Goal: Information Seeking & Learning: Check status

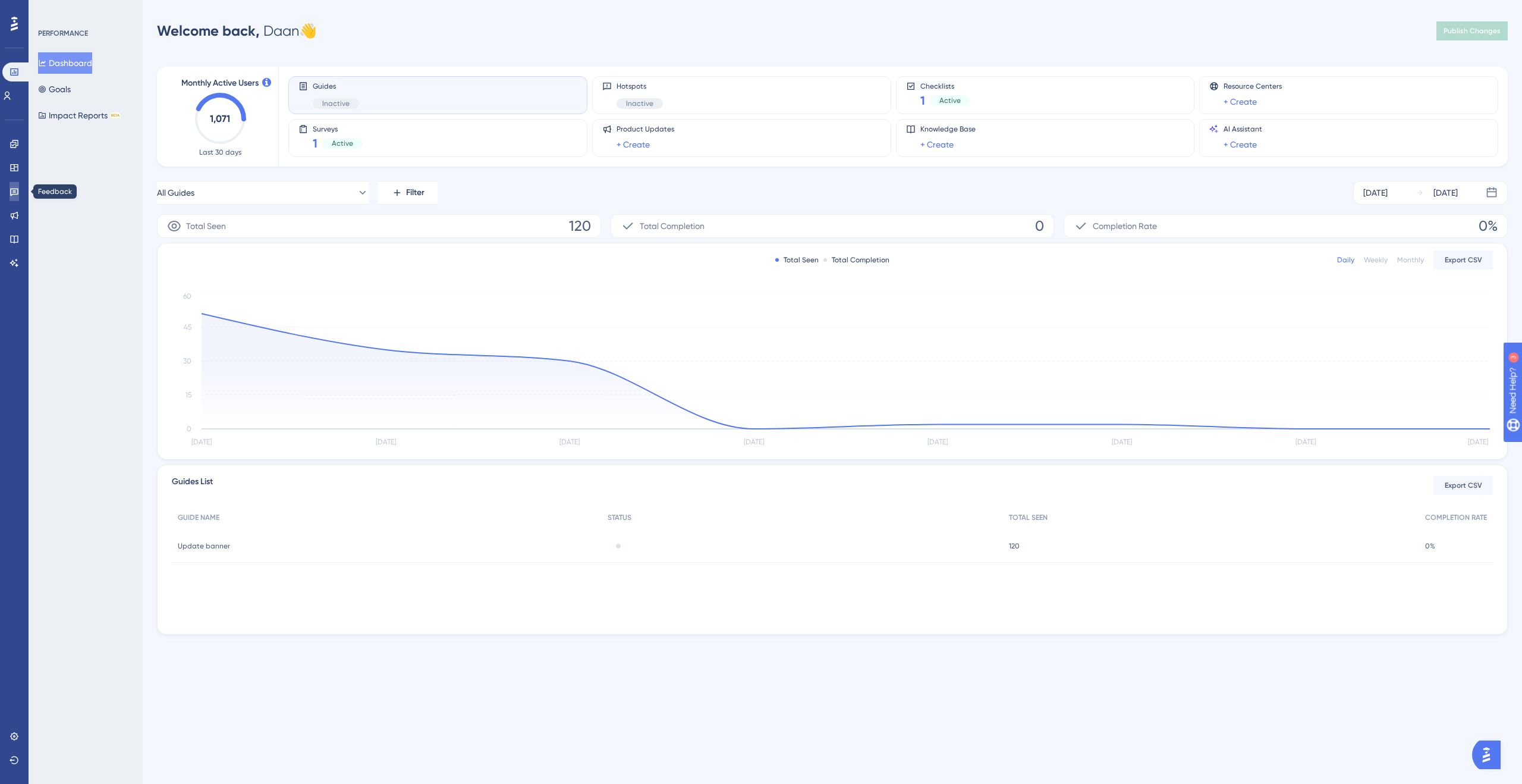
click at [19, 196] on link at bounding box center [14, 191] width 10 height 19
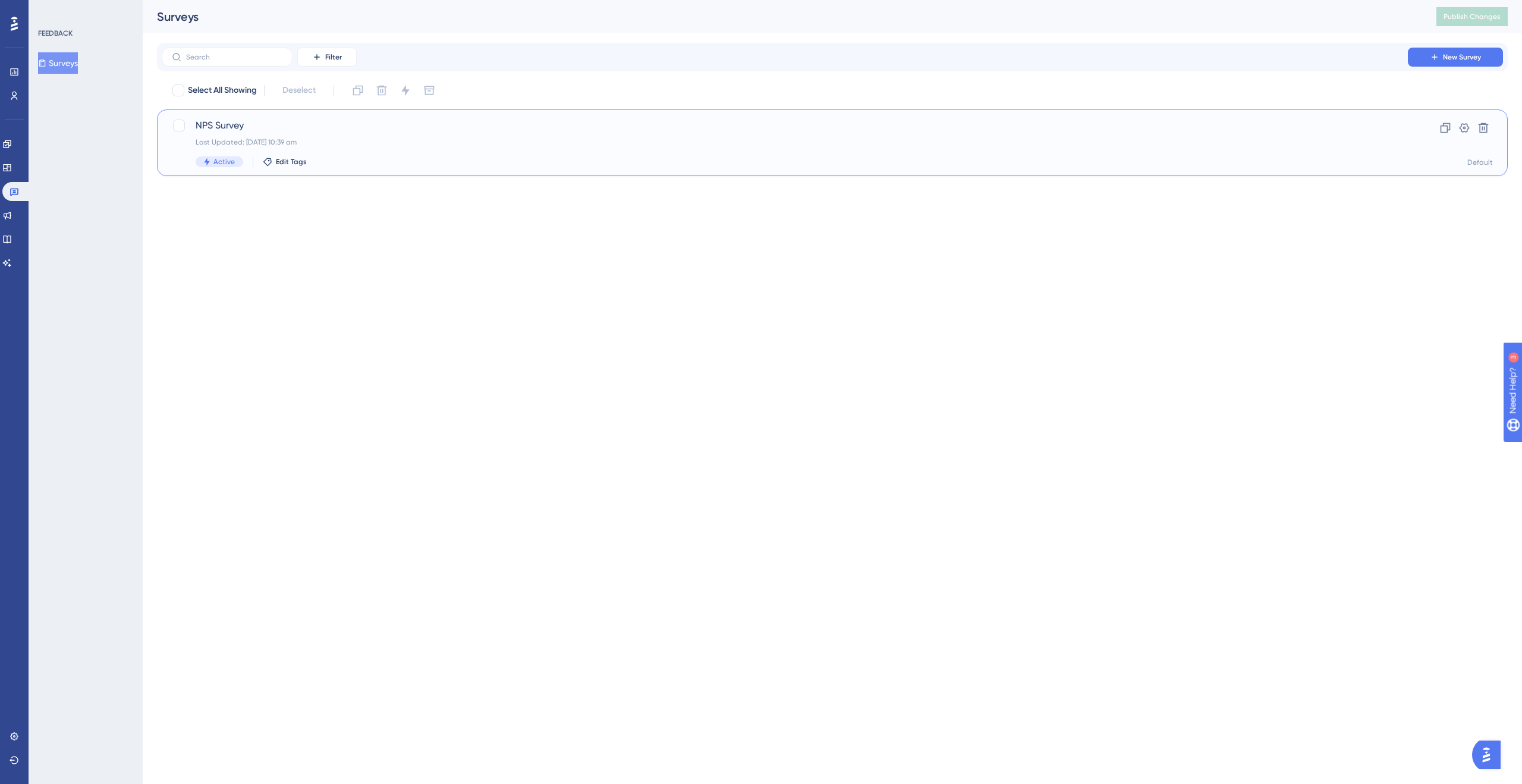
click at [445, 133] on div "NPS Survey Last Updated: 22 Sept 2025 10:39 am Active Edit Tags" at bounding box center [785, 143] width 1179 height 49
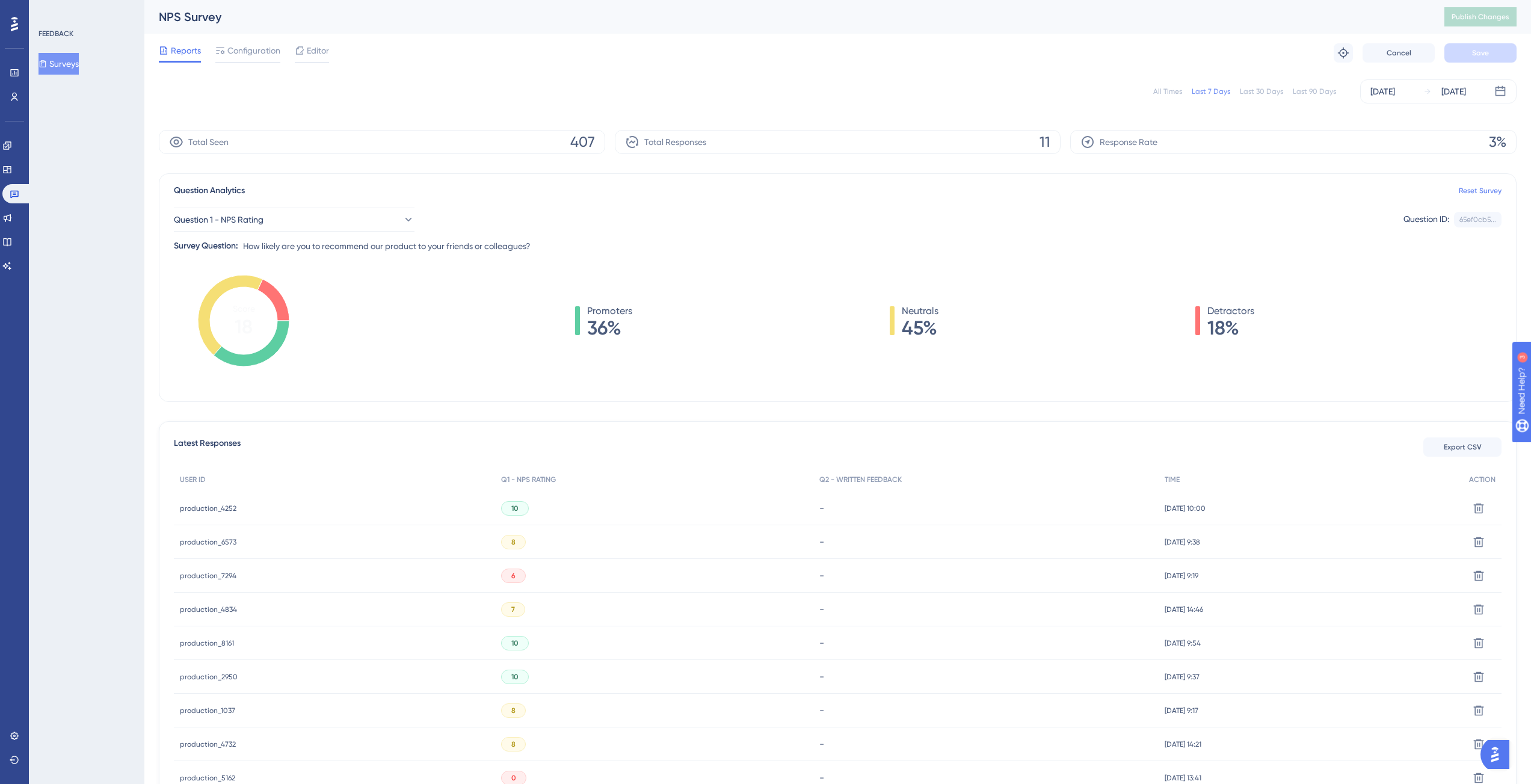
click at [196, 507] on span "production_4252" at bounding box center [208, 508] width 57 height 10
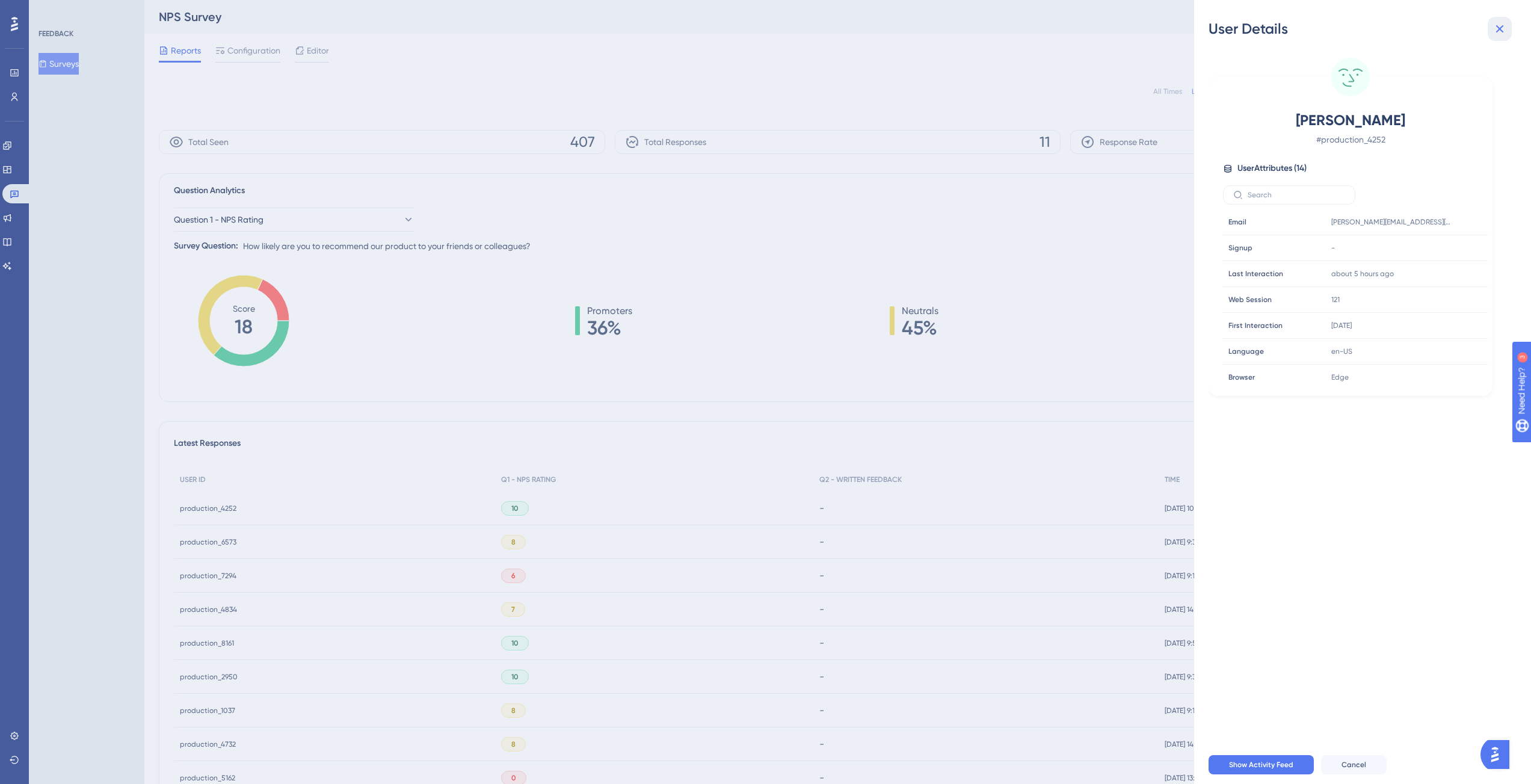
click at [1503, 31] on icon at bounding box center [1500, 29] width 15 height 15
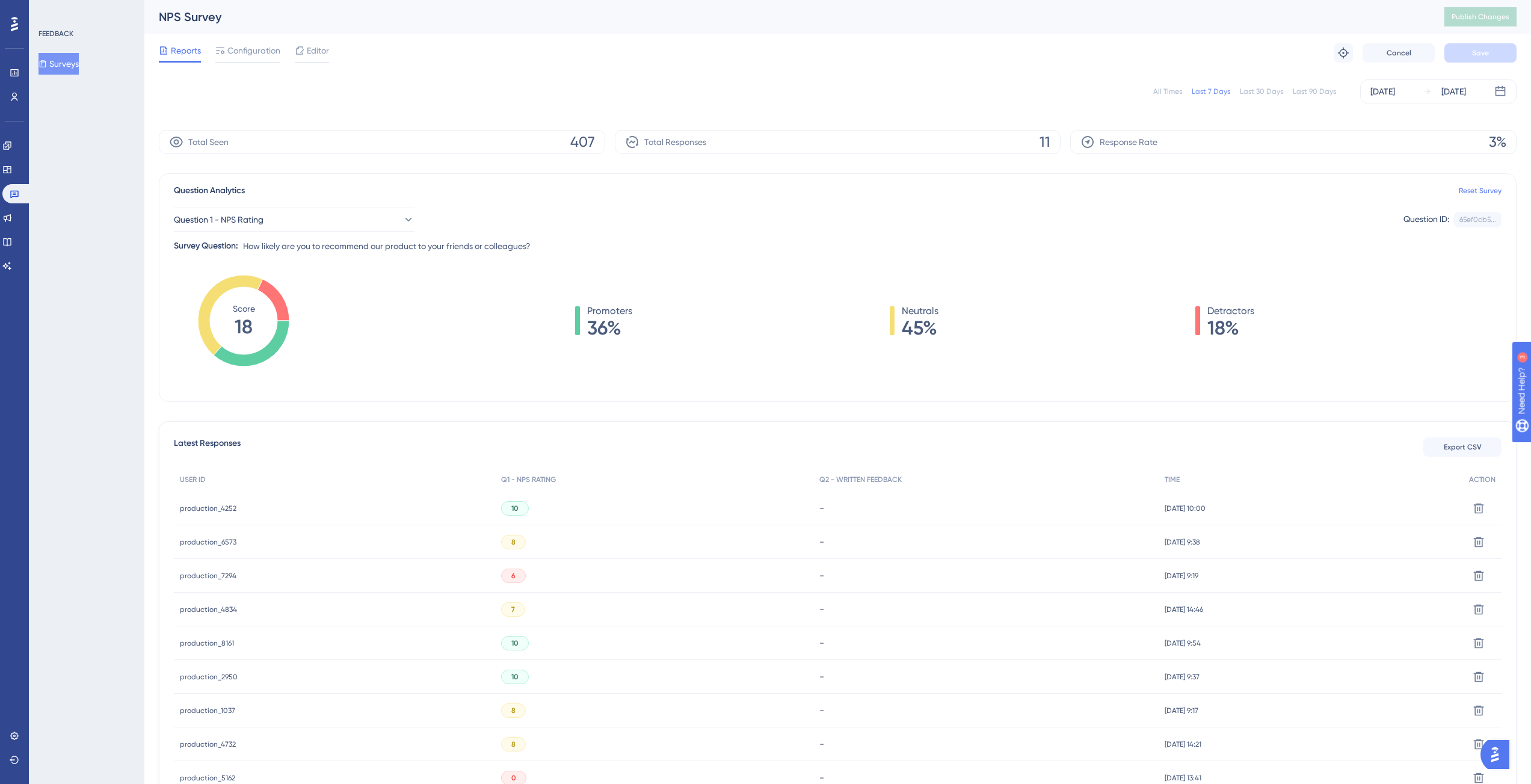
click at [1270, 96] on div "Last 30 Days" at bounding box center [1261, 91] width 43 height 10
click at [1324, 85] on div "All Times Last 7 Days Last 30 Days Last 90 Days Aug 26 2025 Sep 24 2025" at bounding box center [838, 91] width 1358 height 24
click at [1324, 87] on div "Last 90 Days" at bounding box center [1314, 91] width 43 height 10
click at [1170, 94] on div "All Times" at bounding box center [1168, 91] width 29 height 10
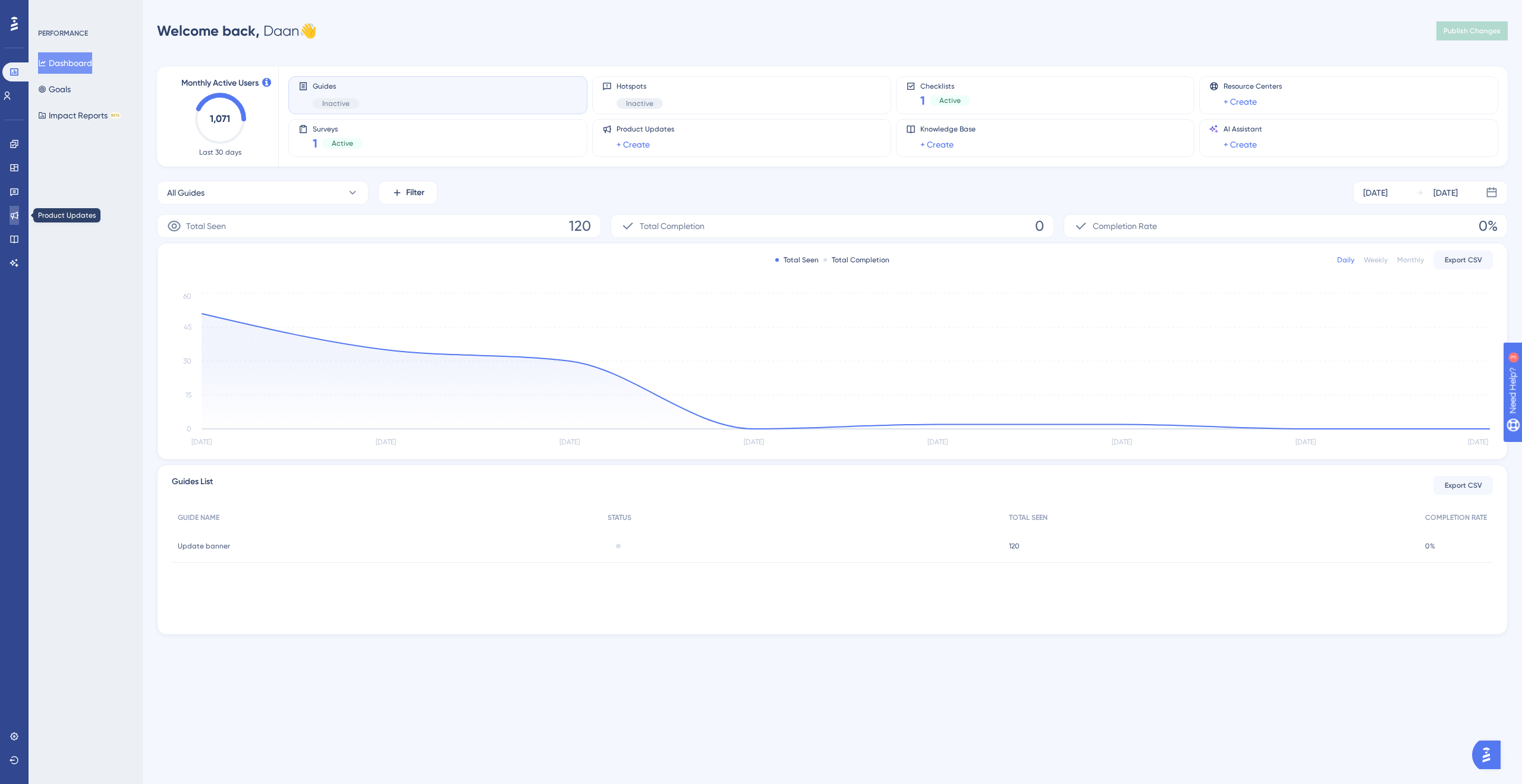
click at [19, 211] on link at bounding box center [14, 215] width 10 height 19
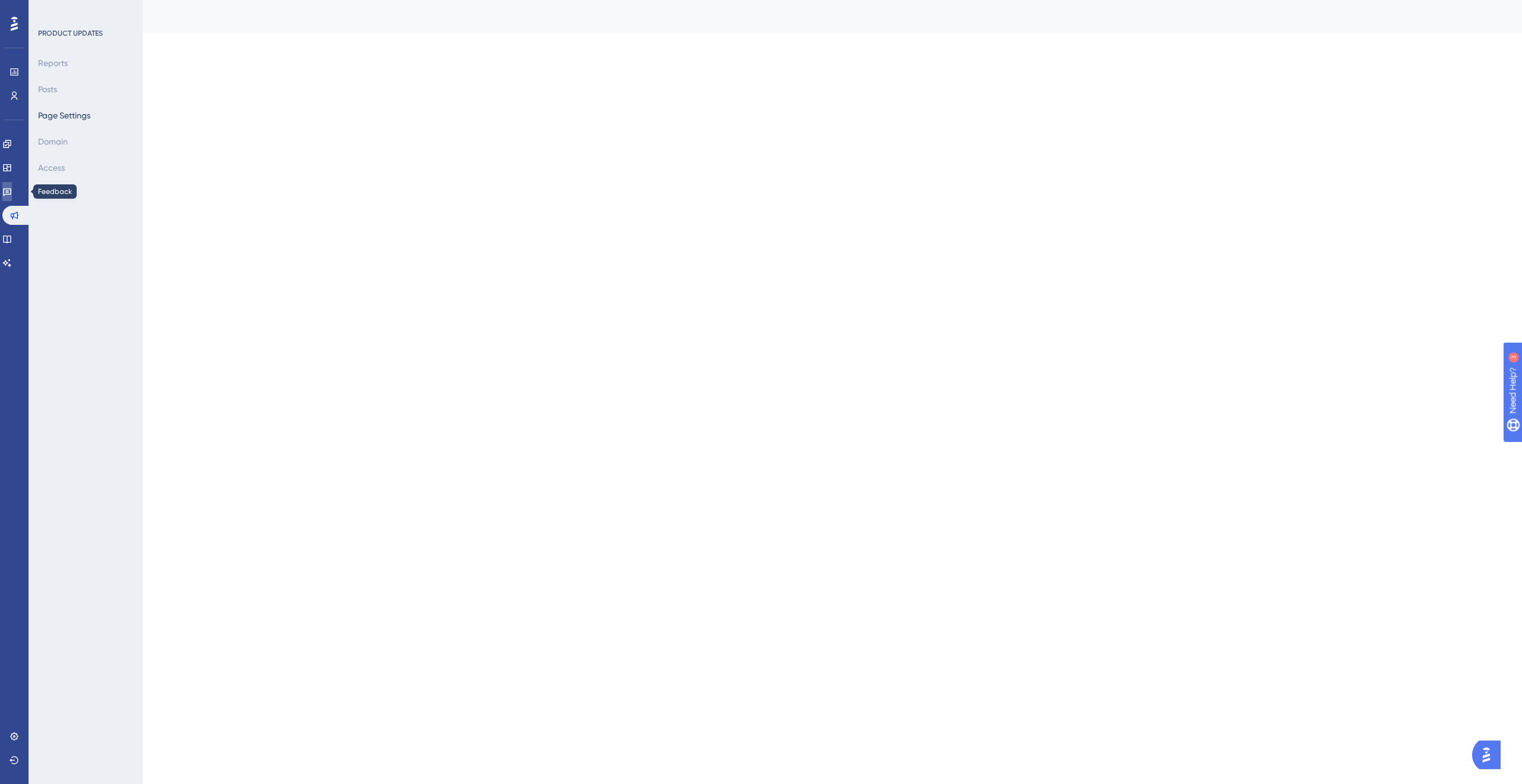
click at [12, 192] on icon at bounding box center [7, 191] width 10 height 10
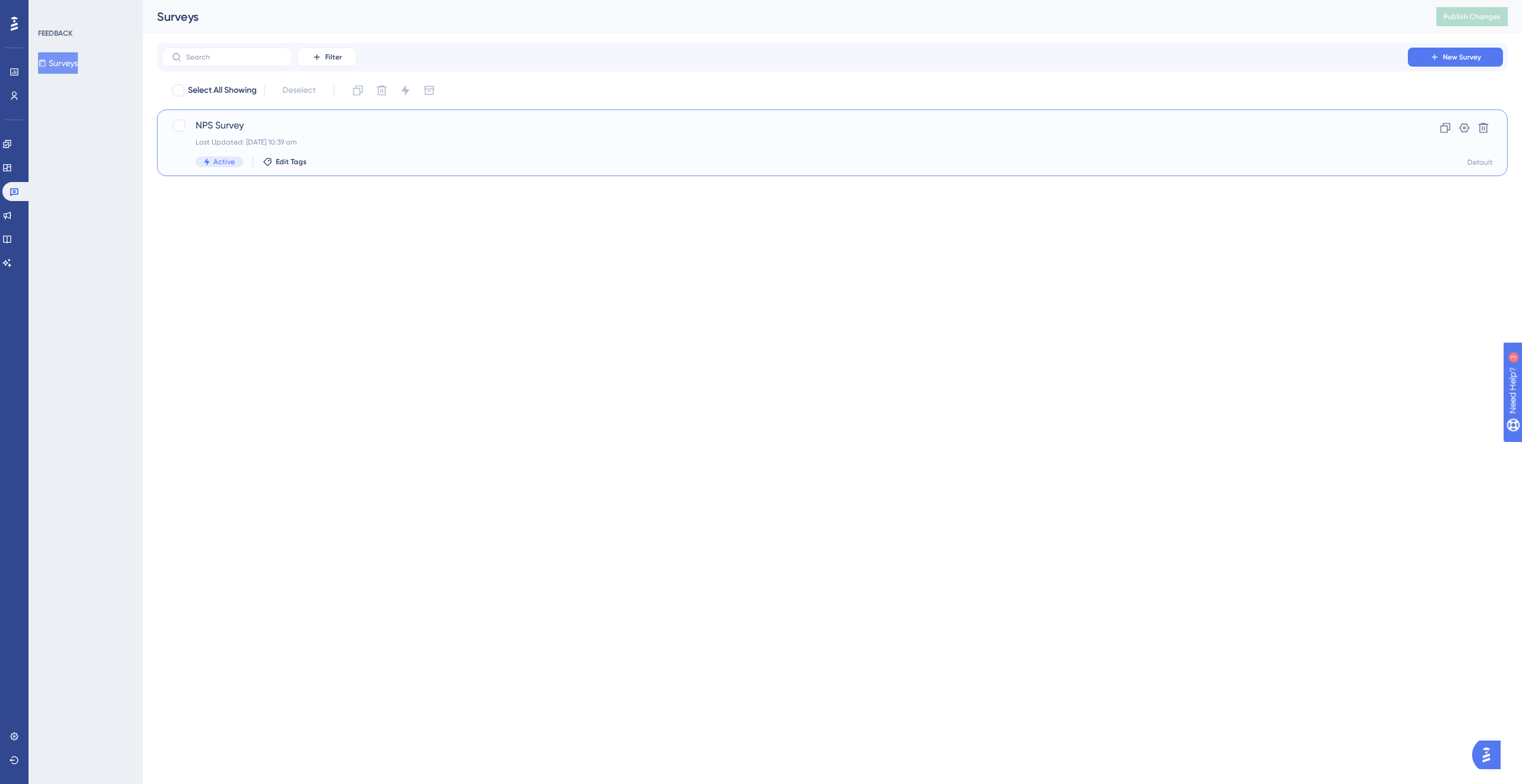
click at [397, 145] on div "Last Updated: [DATE] 10:39 am" at bounding box center [785, 142] width 1179 height 10
